Goal: Information Seeking & Learning: Learn about a topic

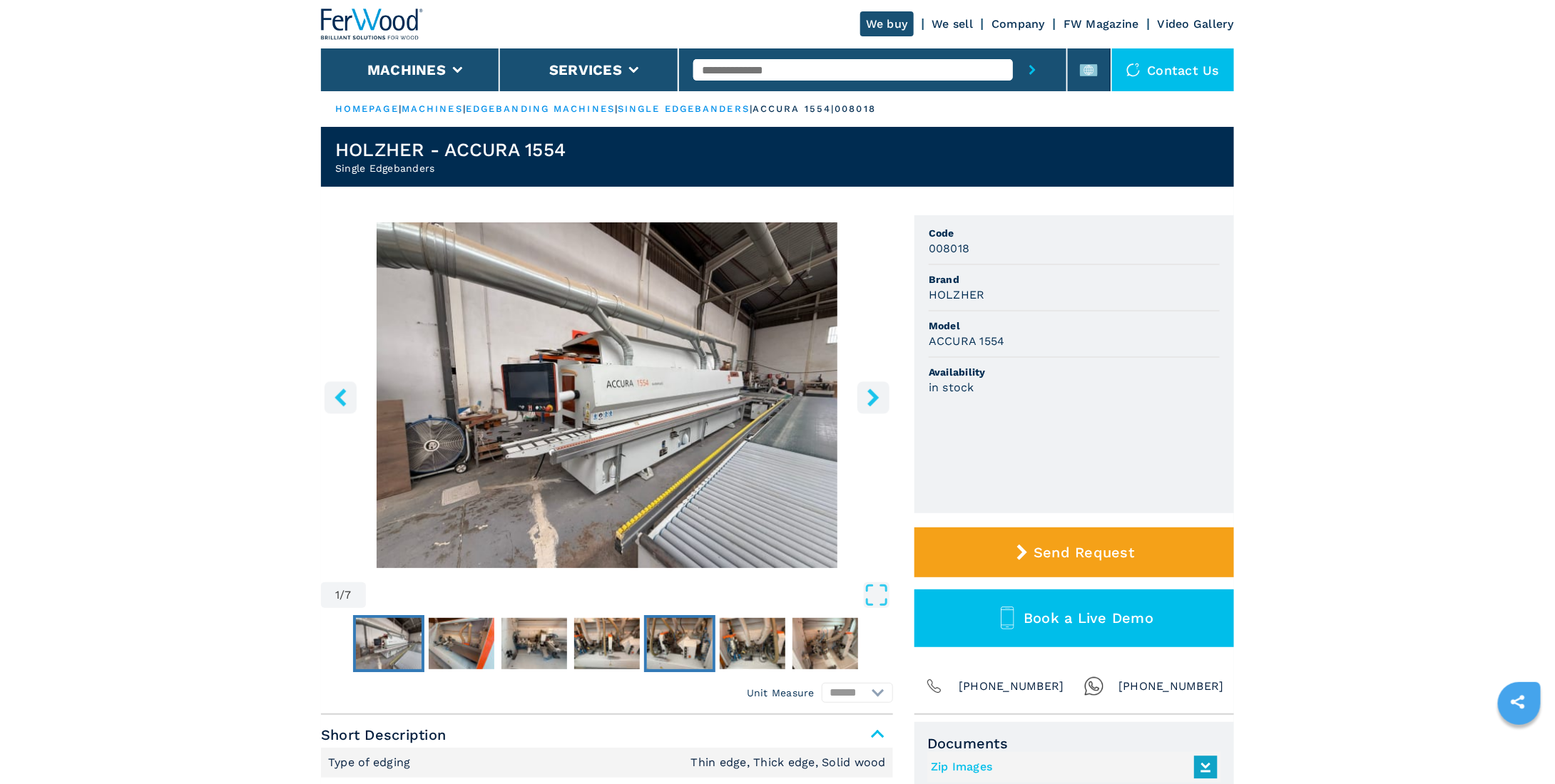
click at [673, 635] on img "Go to Slide 5" at bounding box center [680, 644] width 66 height 51
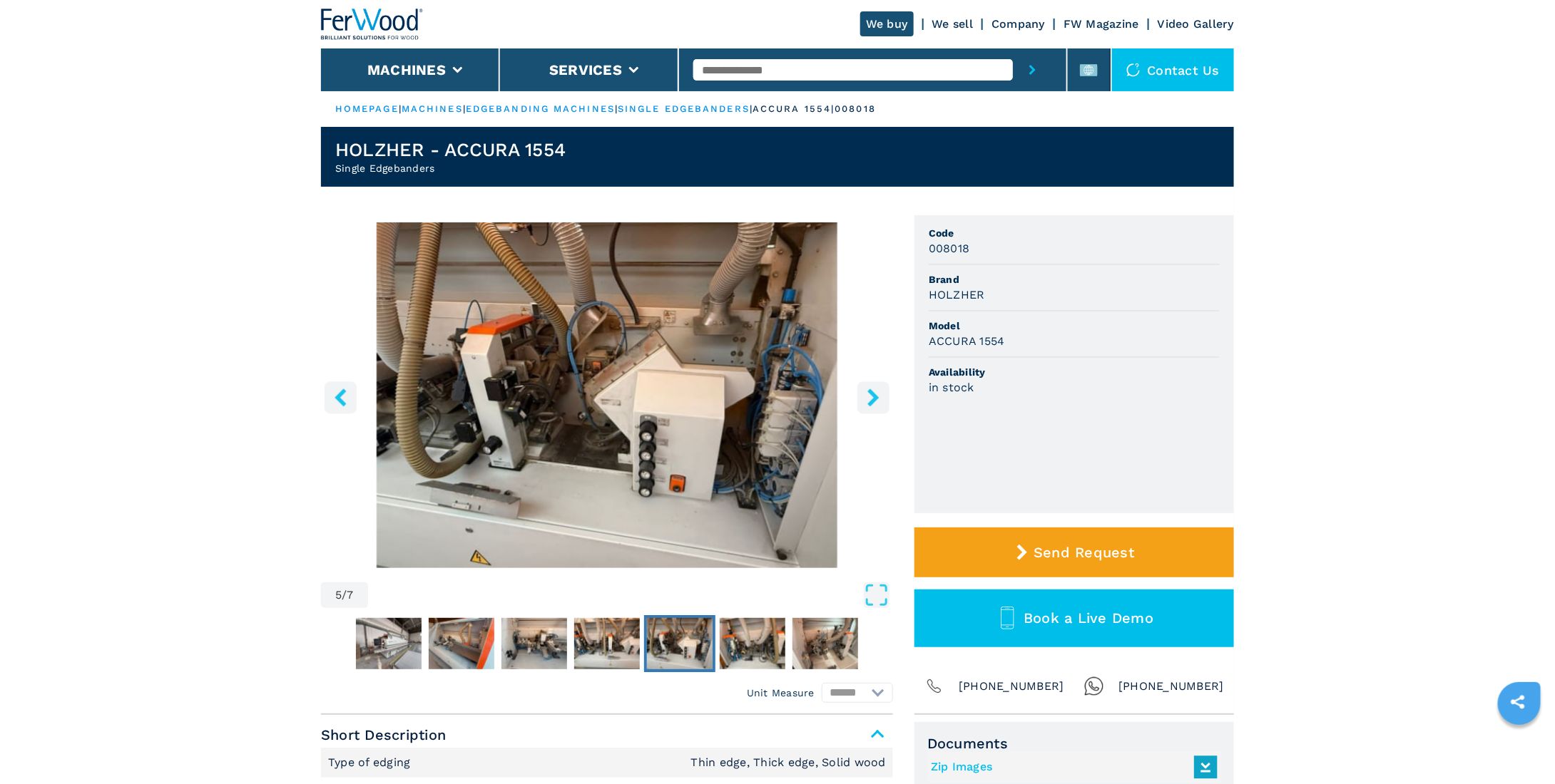
click at [340, 405] on icon "left-button" at bounding box center [340, 397] width 18 height 18
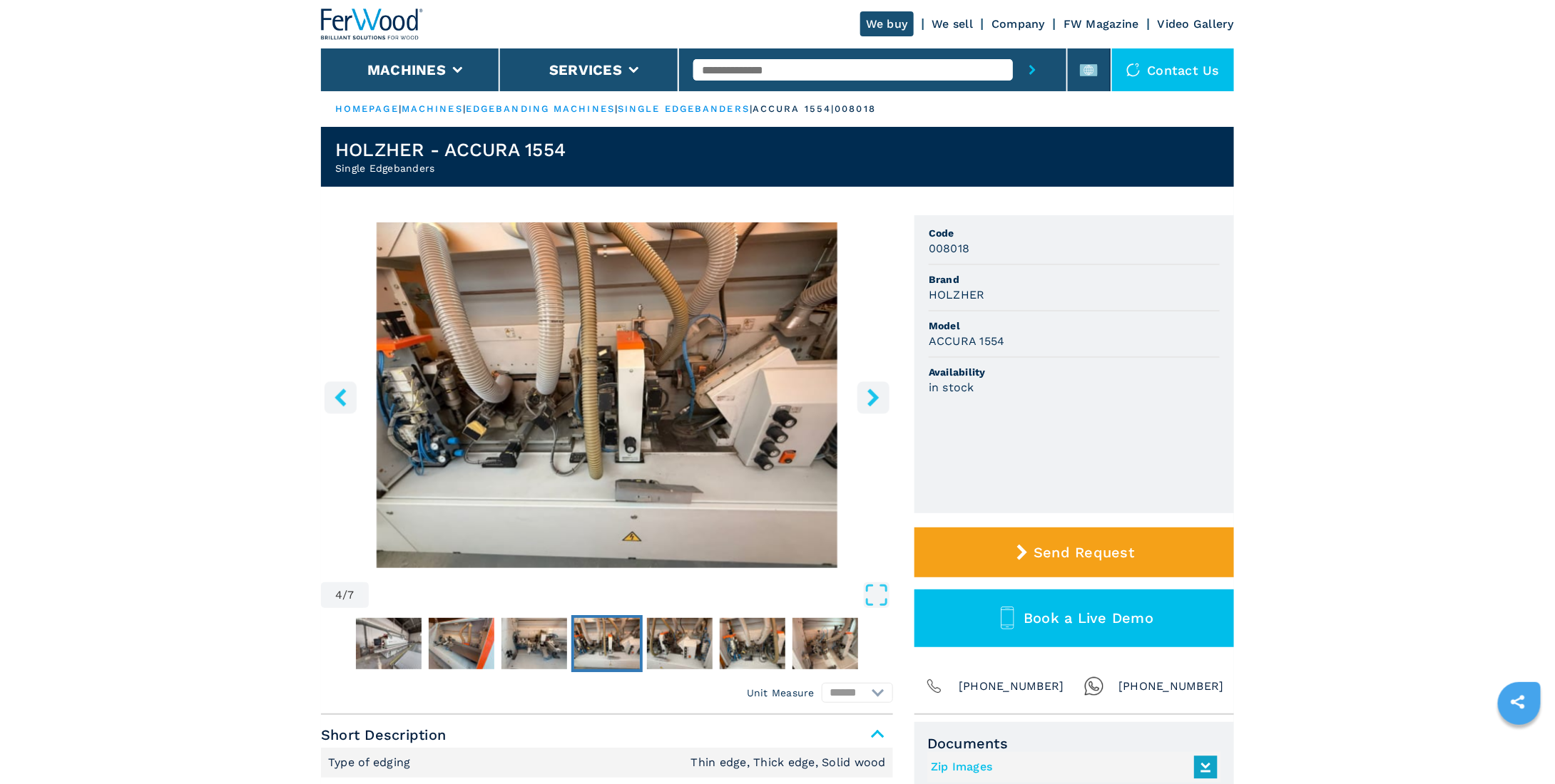
click at [340, 405] on icon "left-button" at bounding box center [340, 397] width 18 height 18
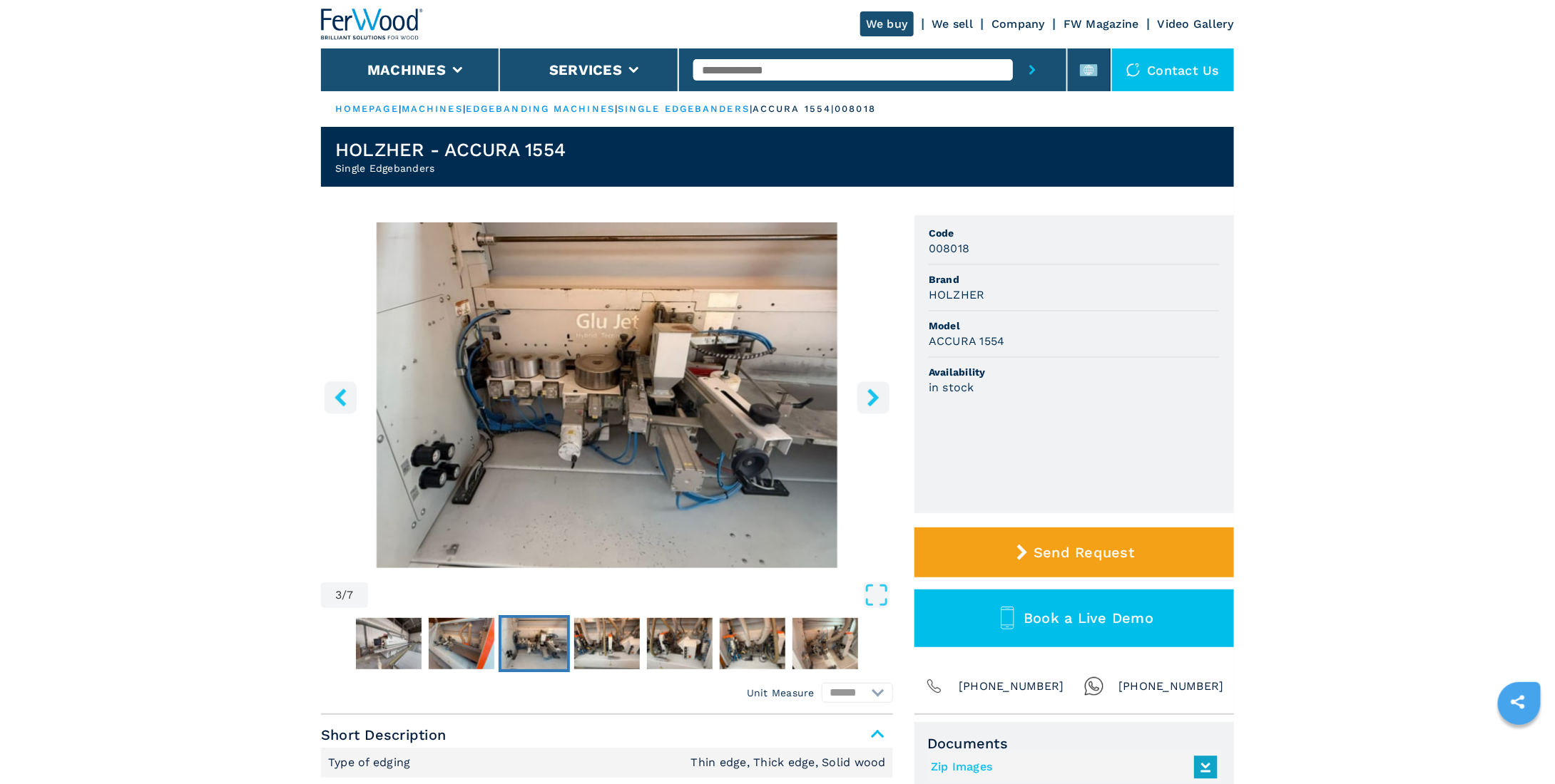
click at [340, 405] on icon "left-button" at bounding box center [340, 397] width 18 height 18
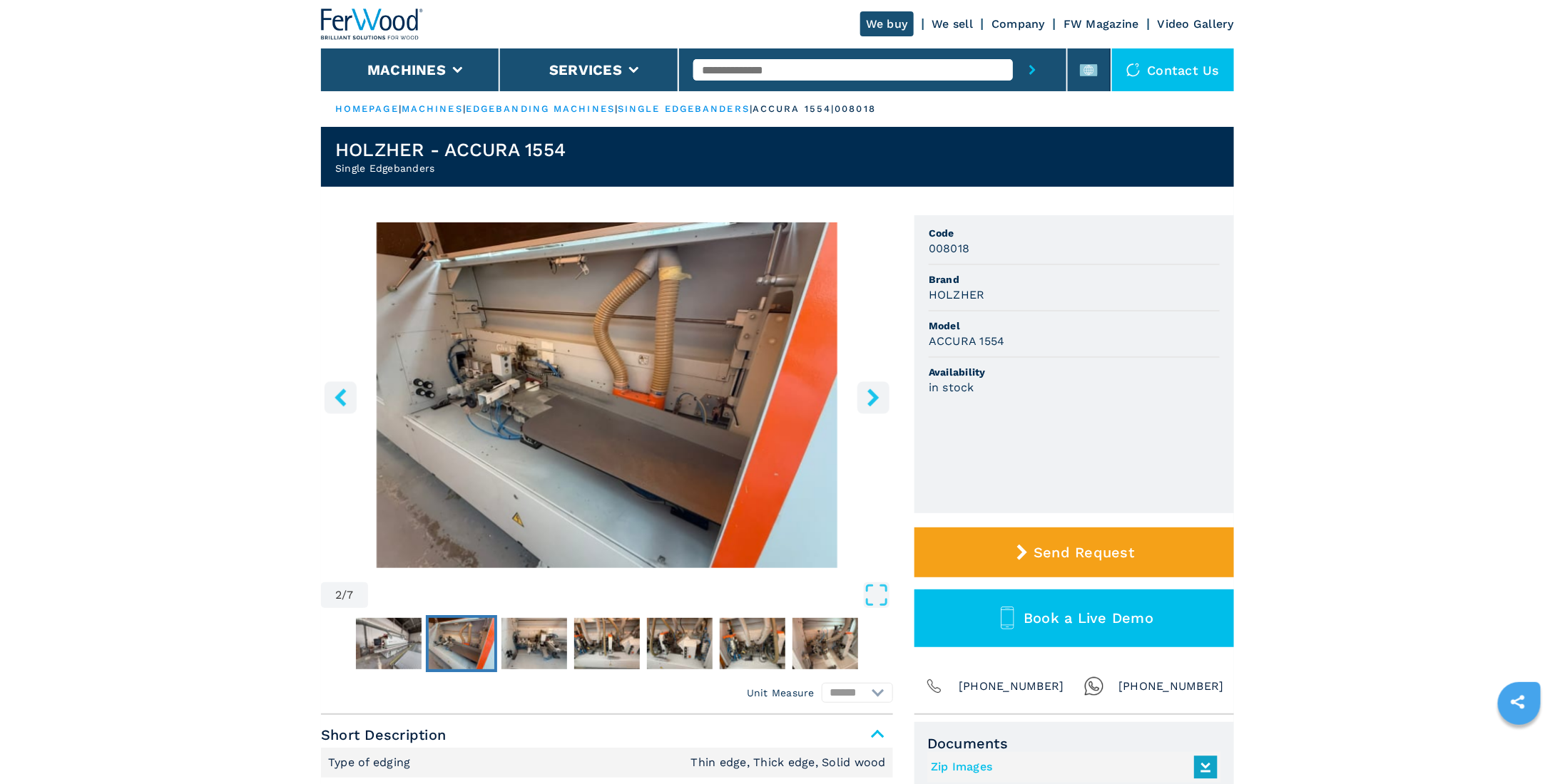
click at [340, 405] on icon "left-button" at bounding box center [340, 397] width 18 height 18
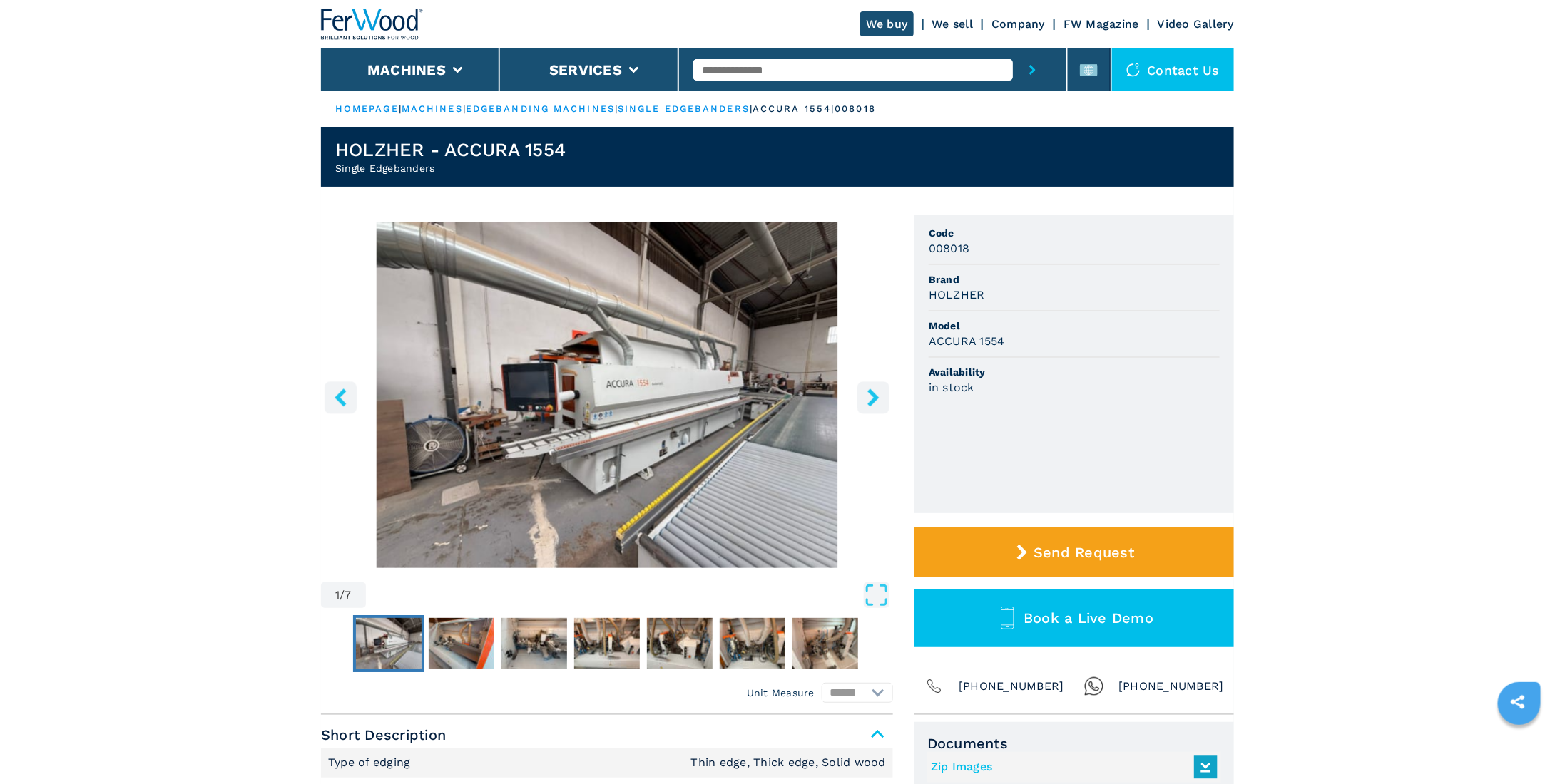
click at [340, 405] on icon "left-button" at bounding box center [340, 397] width 18 height 18
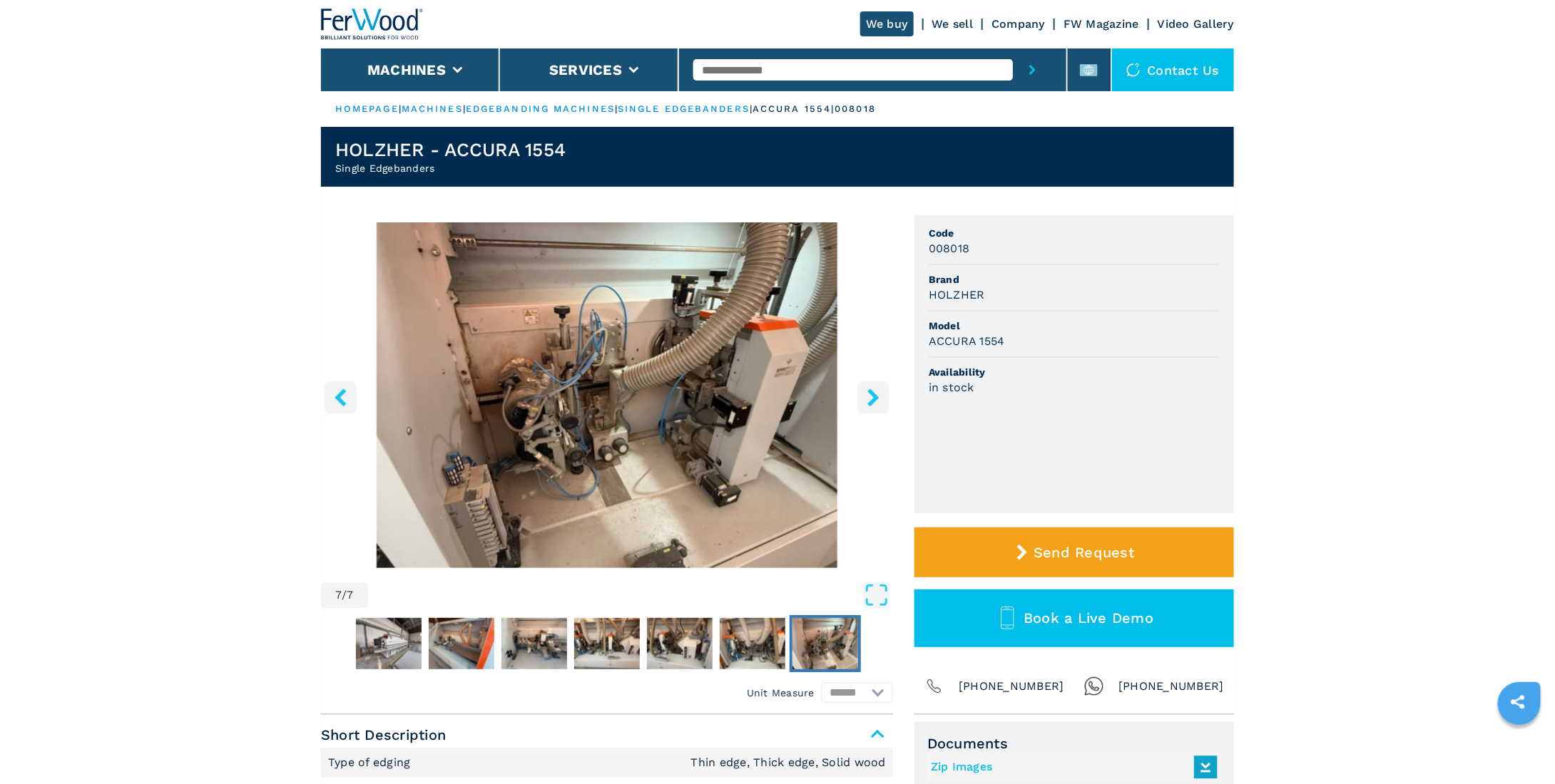
click at [340, 405] on icon "left-button" at bounding box center [340, 397] width 18 height 18
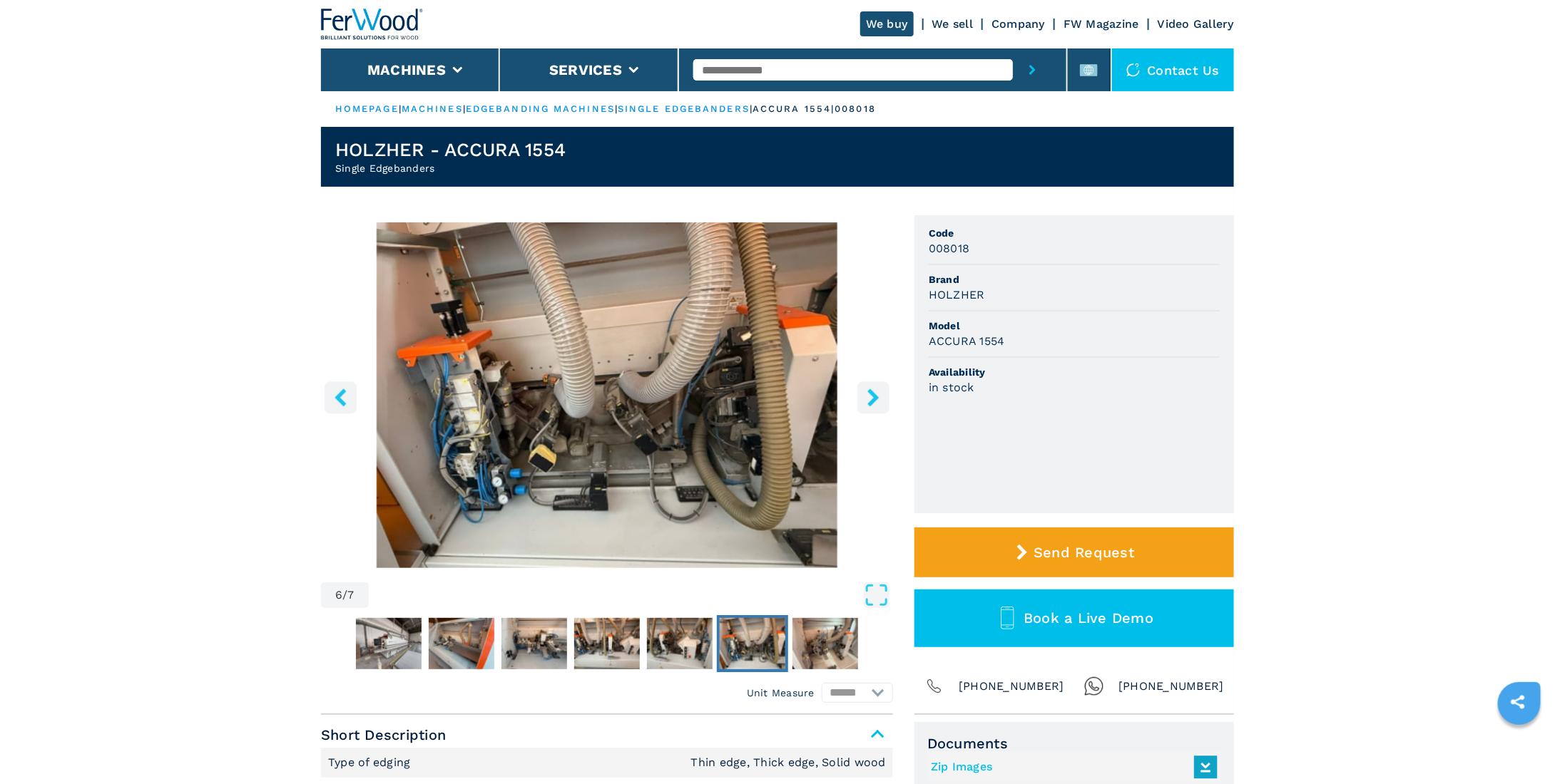
click at [340, 405] on icon "left-button" at bounding box center [340, 397] width 18 height 18
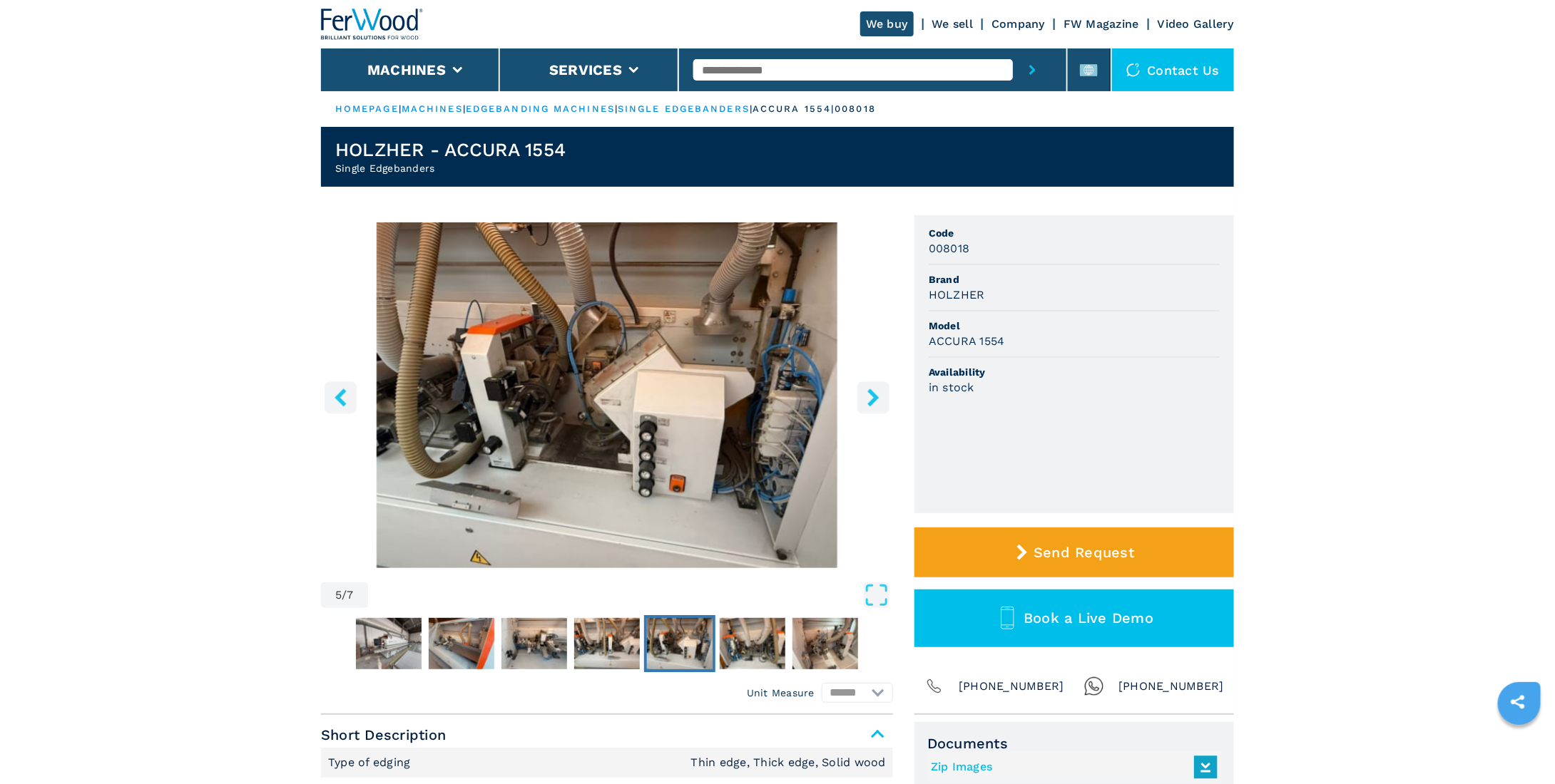
click at [866, 399] on icon "right-button" at bounding box center [873, 397] width 18 height 18
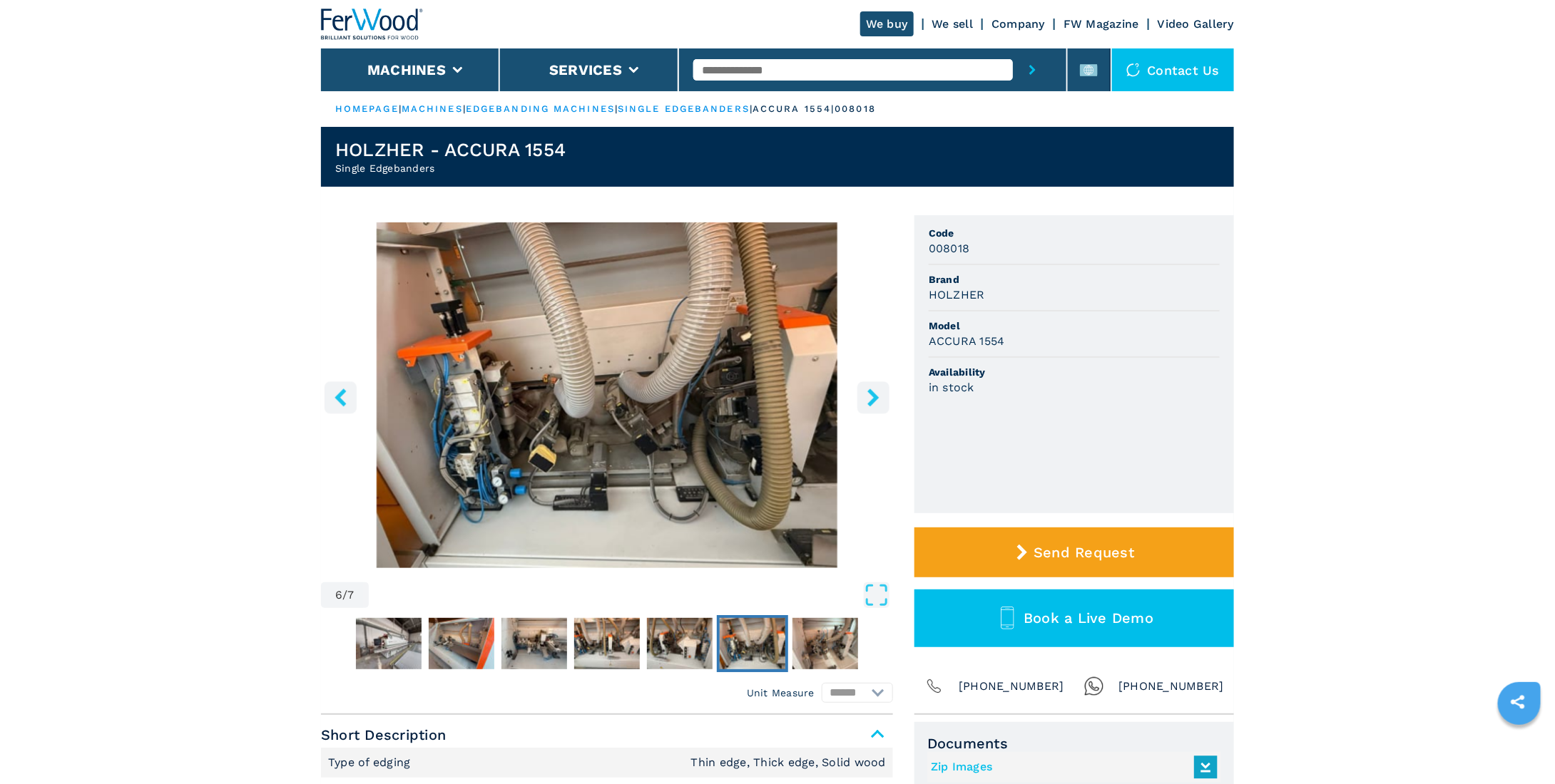
click at [866, 399] on icon "right-button" at bounding box center [873, 397] width 18 height 18
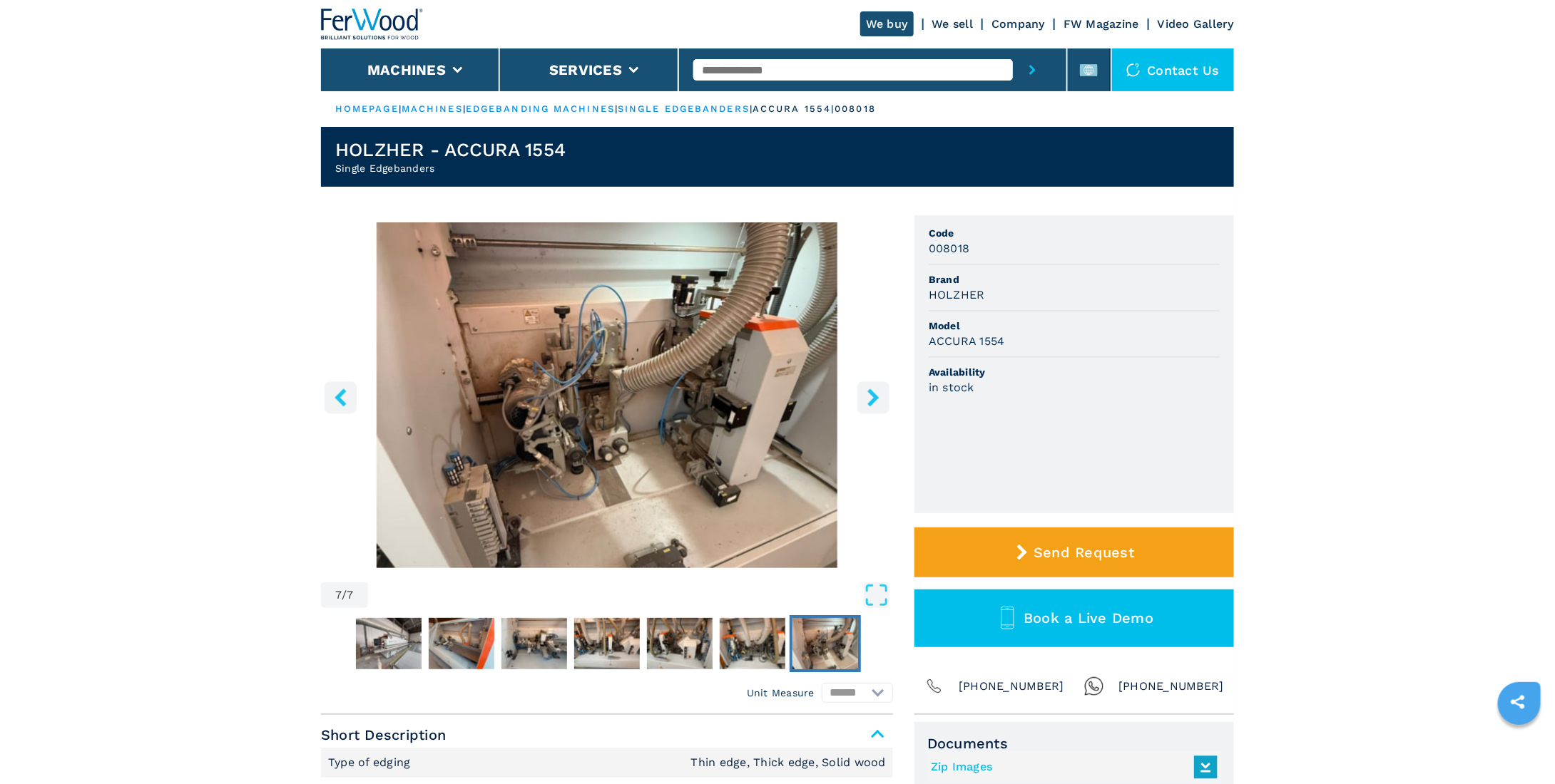
click at [866, 399] on icon "right-button" at bounding box center [873, 397] width 18 height 18
